Goal: Check status: Check status

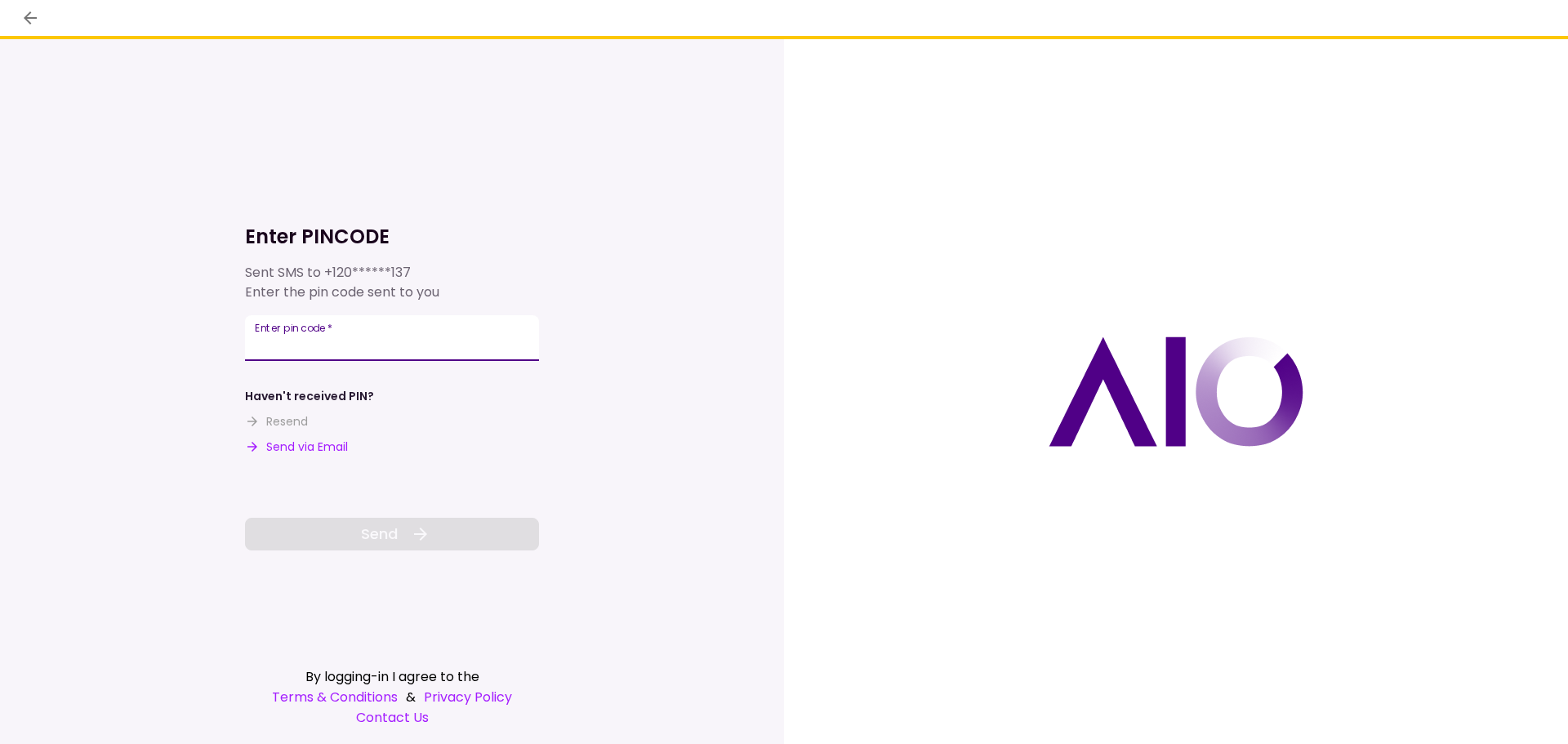
click at [285, 343] on input "Enter pin code   *" at bounding box center [392, 338] width 294 height 46
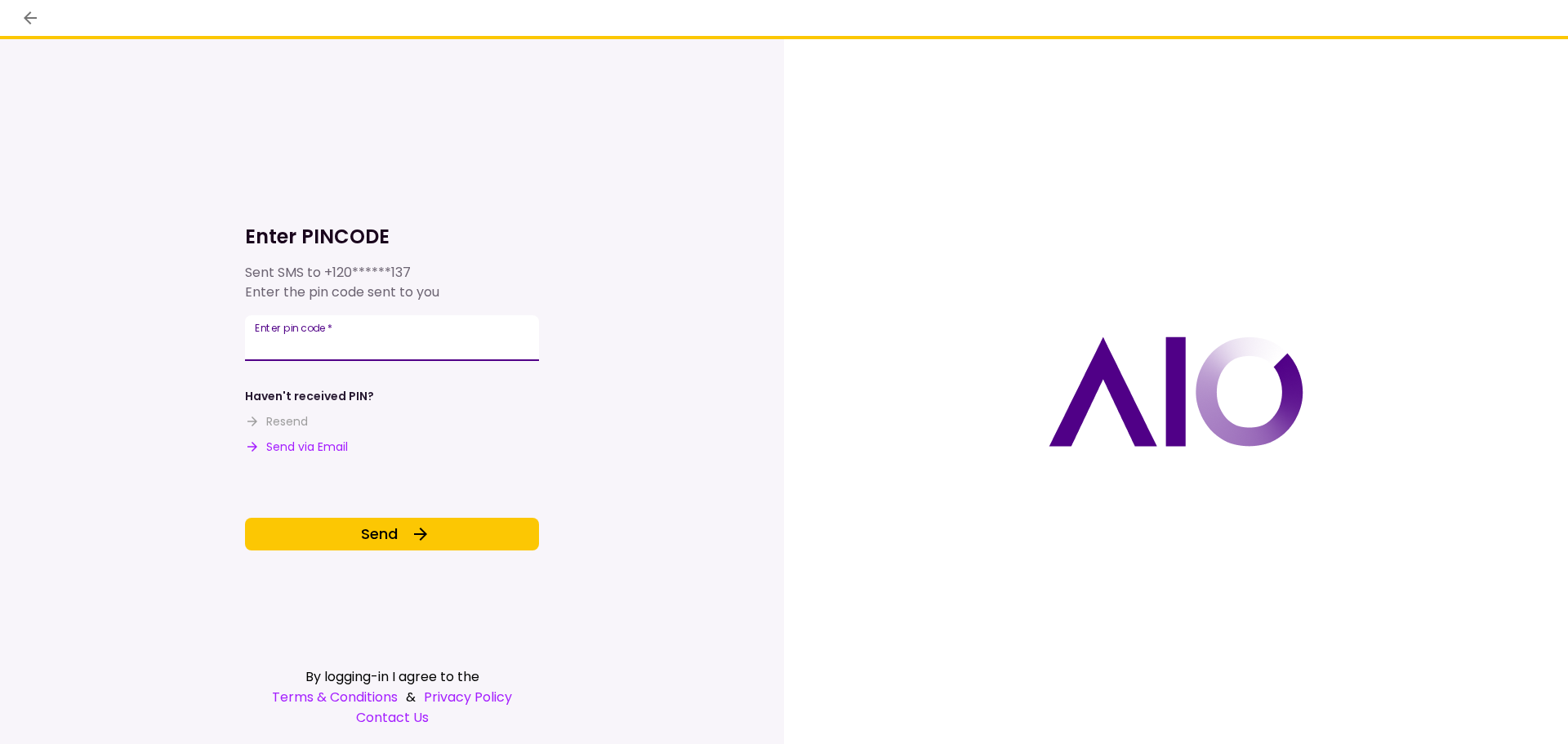
type input "******"
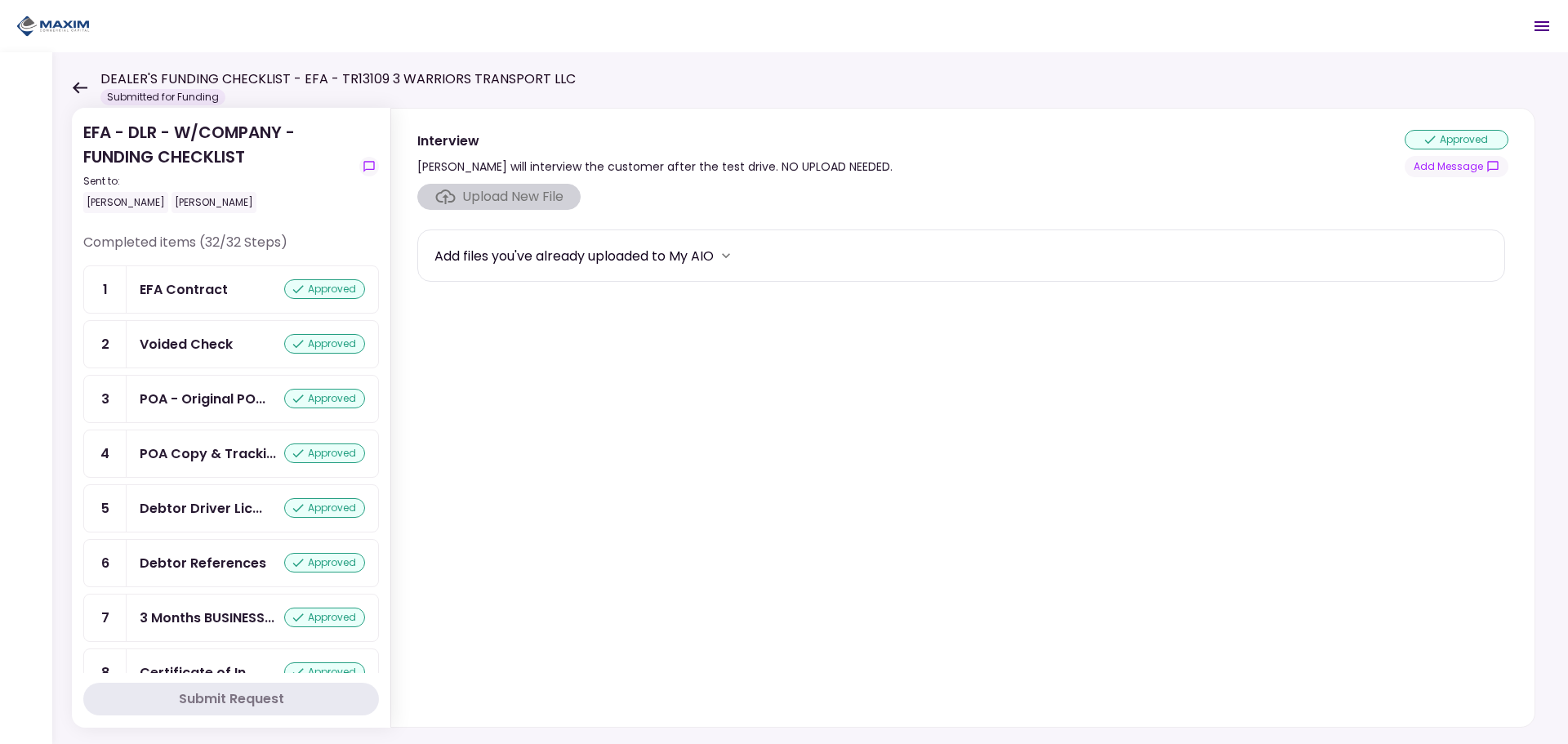
click at [84, 85] on icon at bounding box center [79, 87] width 16 height 12
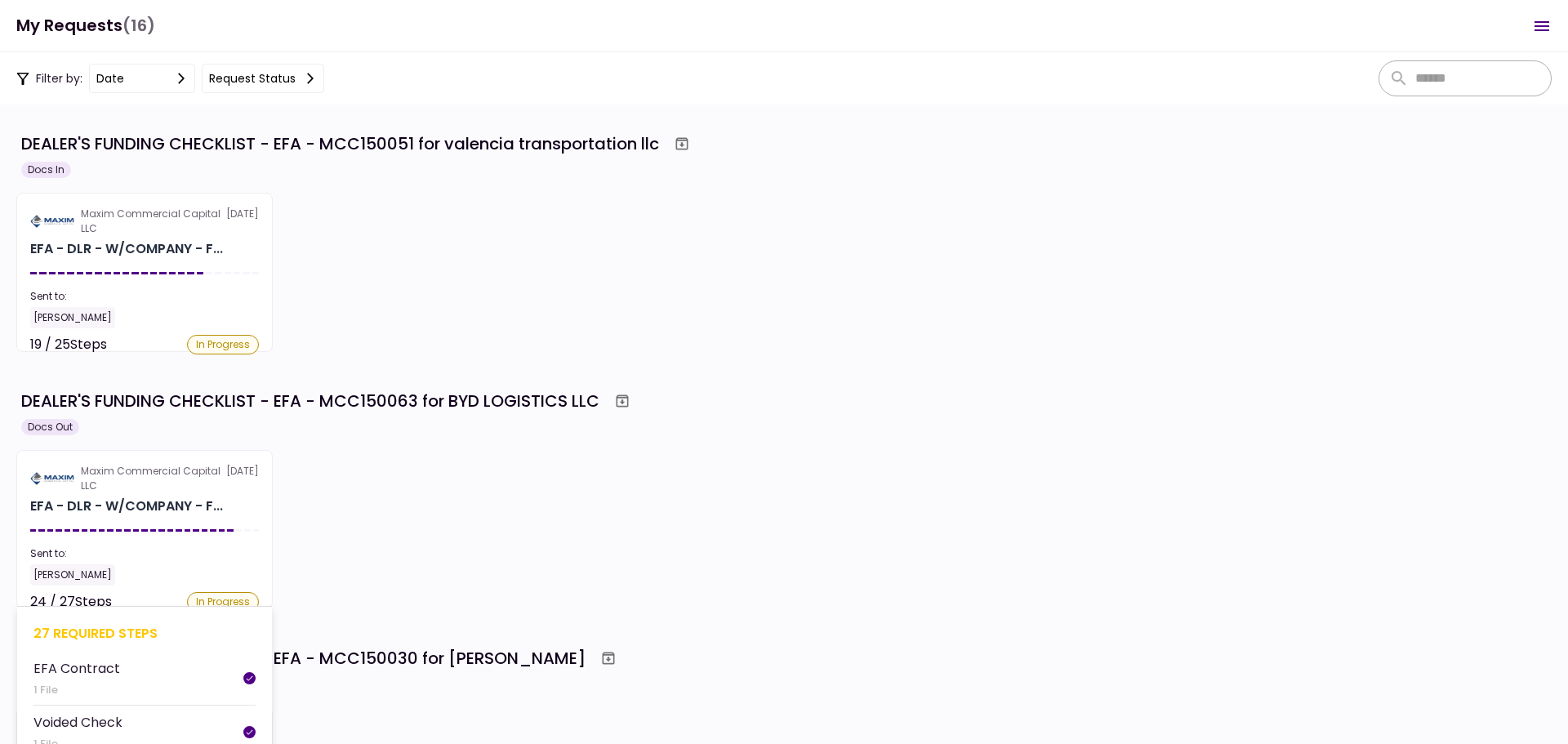
click at [123, 490] on div "Maxim Commercial Capital LLC" at bounding box center [153, 479] width 145 height 29
